Goal: Information Seeking & Learning: Learn about a topic

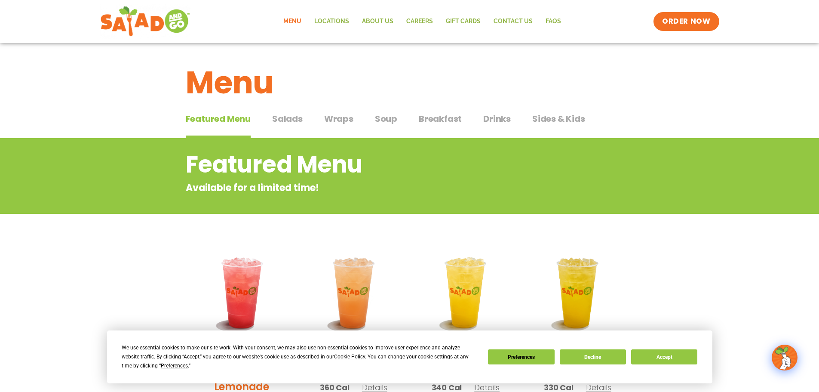
drag, startPoint x: 489, startPoint y: 114, endPoint x: 477, endPoint y: 128, distance: 18.0
click at [489, 114] on span "Drinks" at bounding box center [498, 118] width 28 height 13
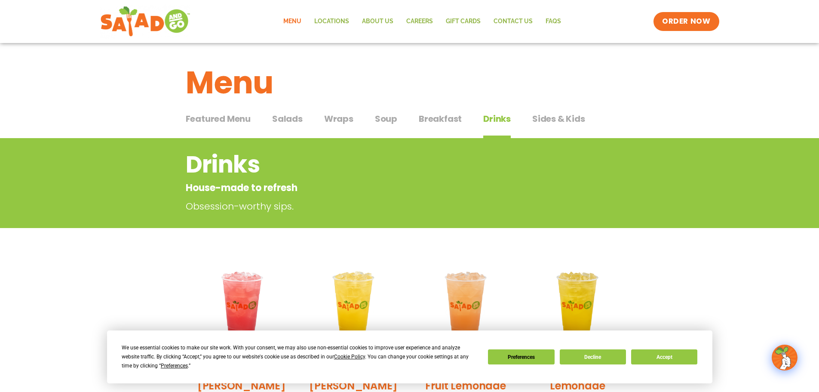
scroll to position [215, 0]
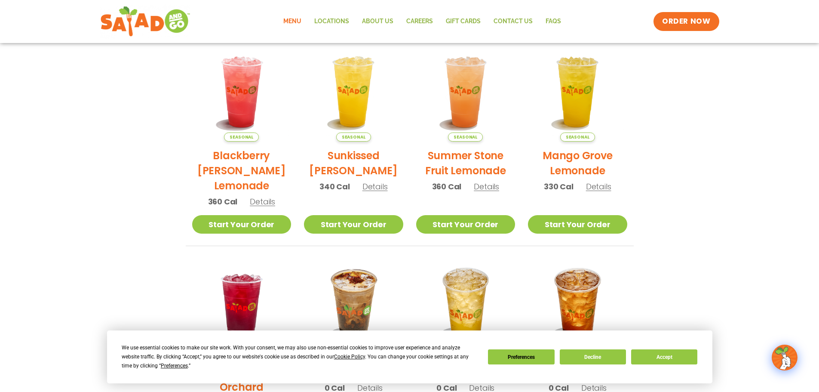
click at [487, 188] on span "Details" at bounding box center [486, 186] width 25 height 11
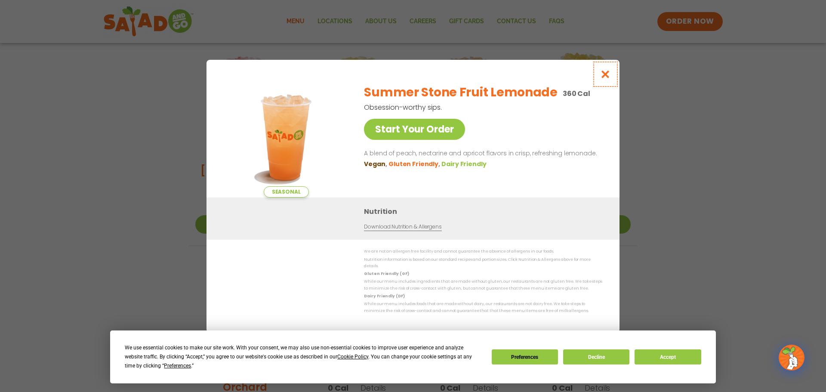
click at [608, 75] on icon "Close modal" at bounding box center [605, 74] width 11 height 9
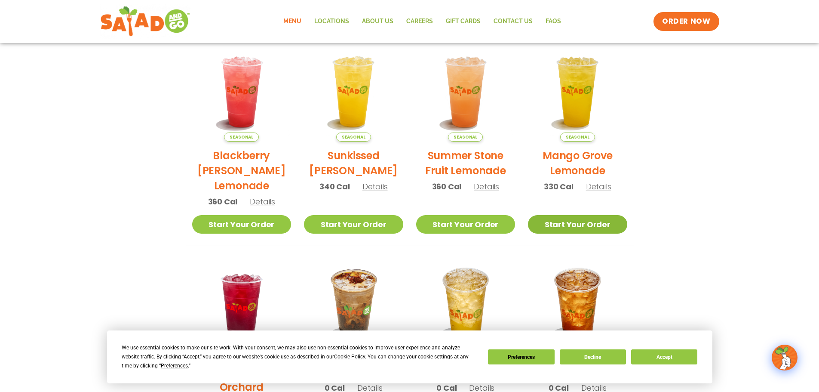
scroll to position [0, 0]
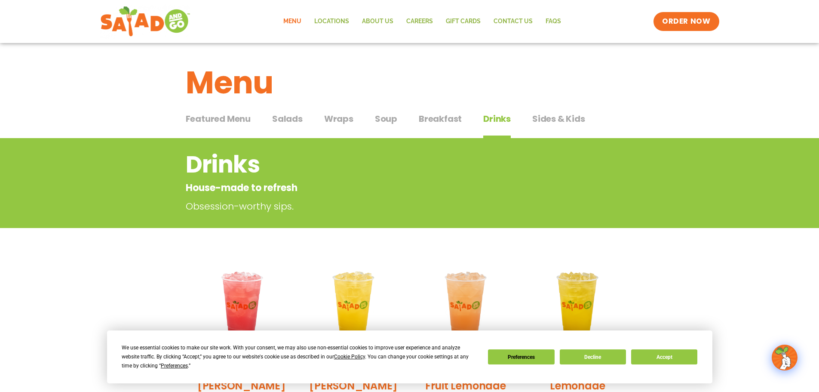
click at [290, 119] on span "Salads" at bounding box center [287, 118] width 31 height 13
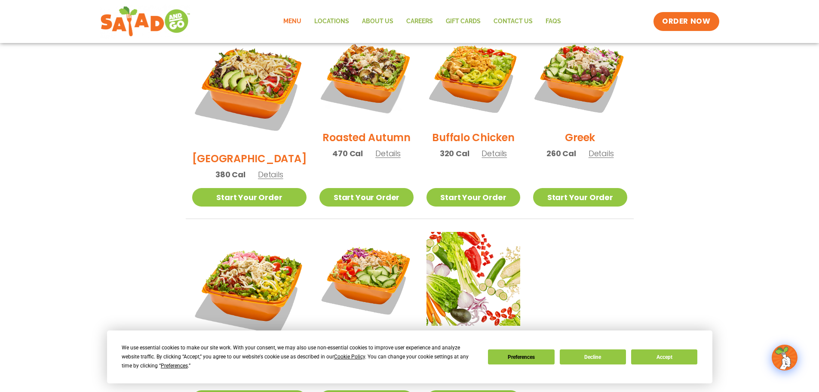
scroll to position [387, 0]
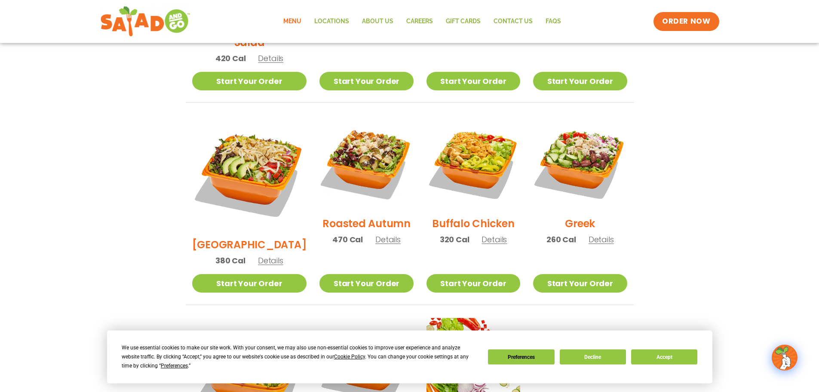
click at [597, 234] on span "Details" at bounding box center [601, 239] width 25 height 11
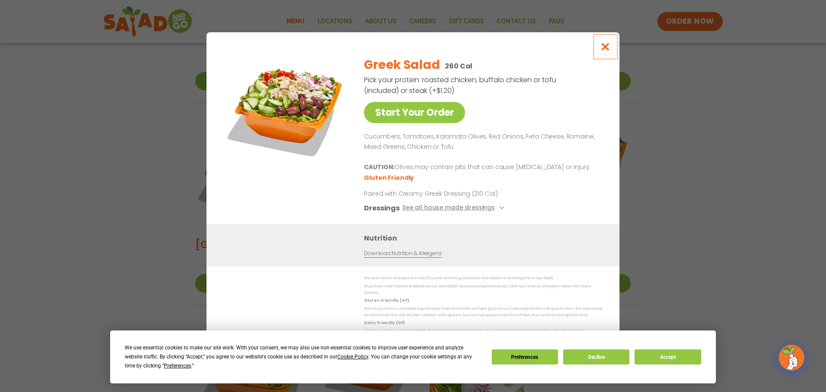
click at [605, 51] on icon "Close modal" at bounding box center [605, 46] width 11 height 9
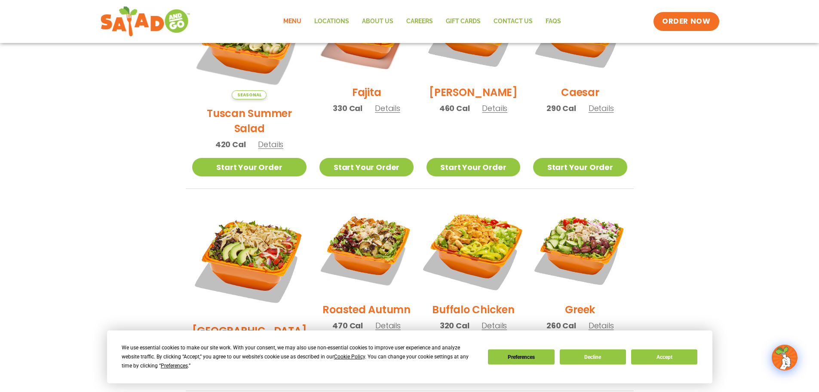
scroll to position [344, 0]
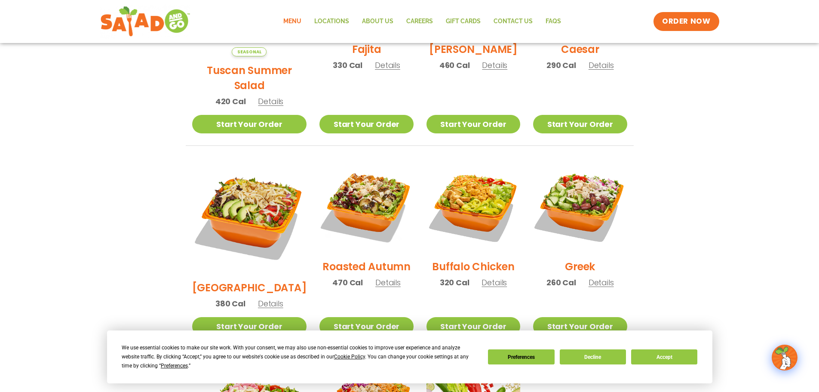
click at [377, 277] on span "Details" at bounding box center [388, 282] width 25 height 11
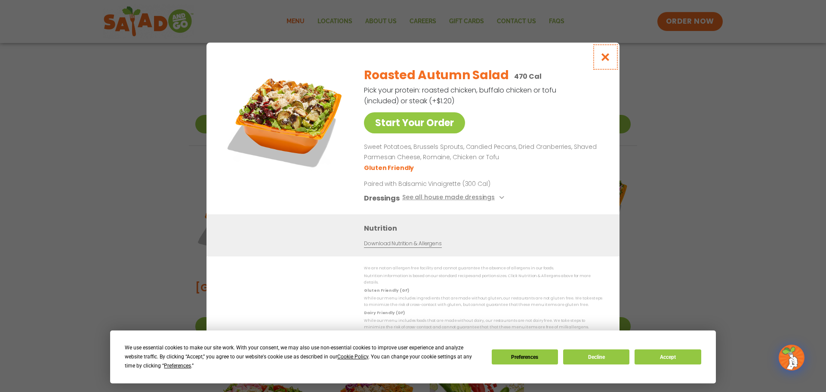
click at [608, 61] on icon "Close modal" at bounding box center [605, 56] width 11 height 9
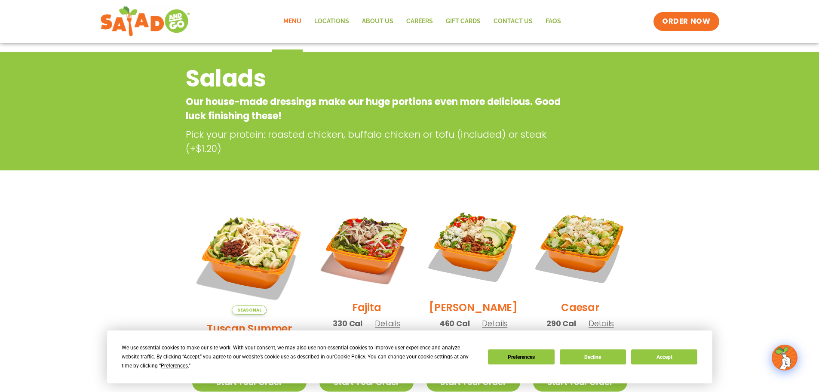
scroll to position [43, 0]
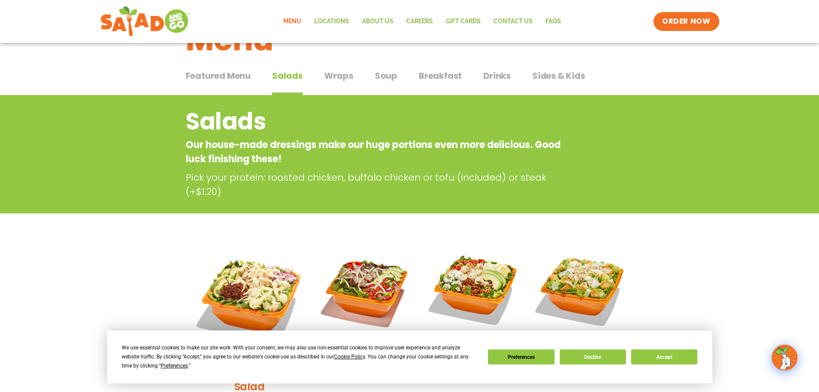
click at [488, 75] on span "Drinks" at bounding box center [498, 75] width 28 height 13
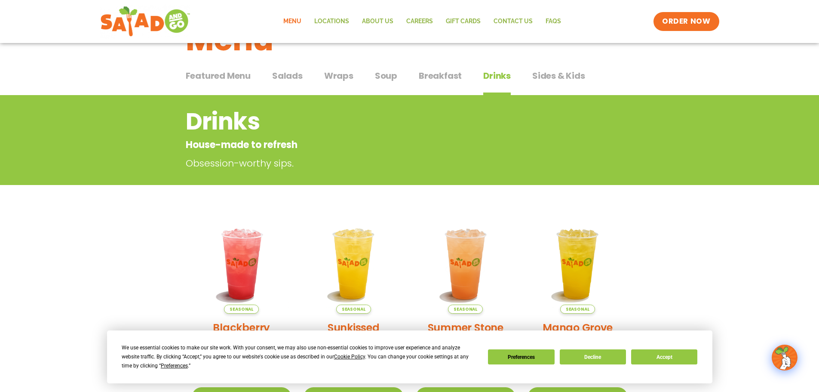
scroll to position [172, 0]
